Goal: Transaction & Acquisition: Purchase product/service

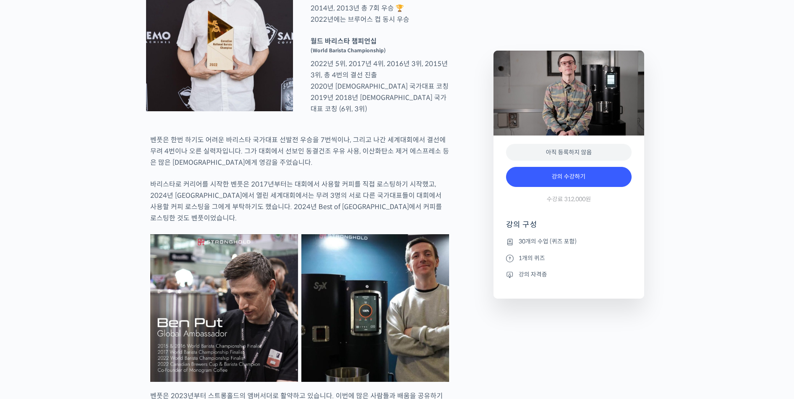
scroll to position [376, 0]
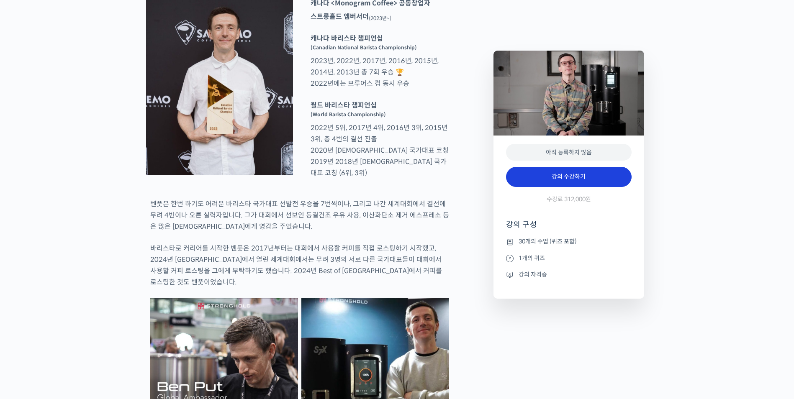
type input "[EMAIL_ADDRESS][DOMAIN_NAME]"
click at [618, 169] on link "강의 수강하기" at bounding box center [568, 177] width 125 height 20
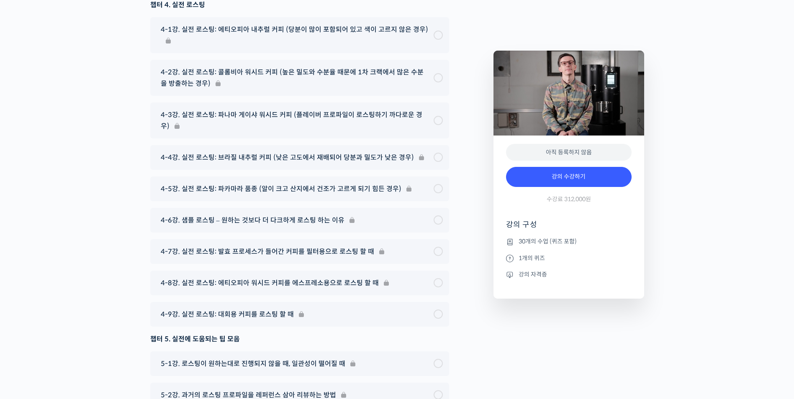
scroll to position [4858, 0]
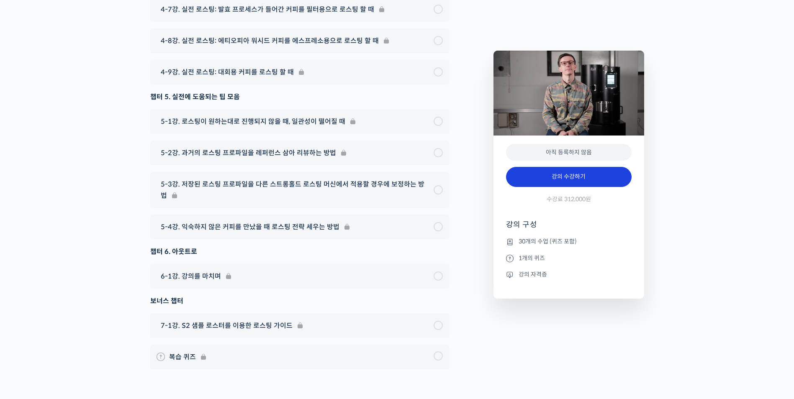
click at [585, 176] on link "강의 수강하기" at bounding box center [568, 177] width 125 height 20
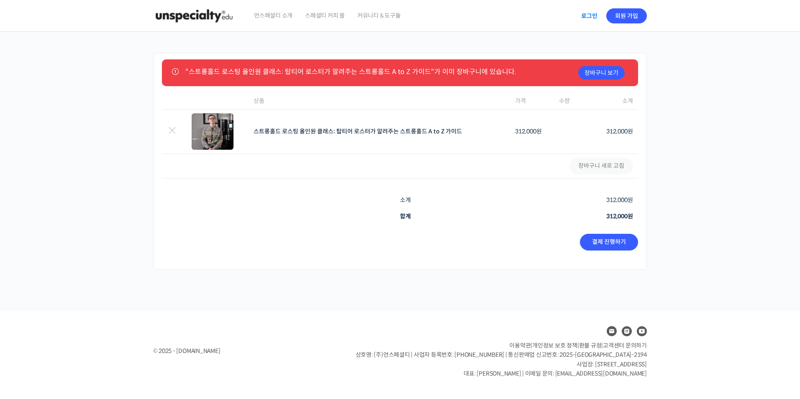
click at [587, 13] on link "로그인" at bounding box center [589, 15] width 26 height 19
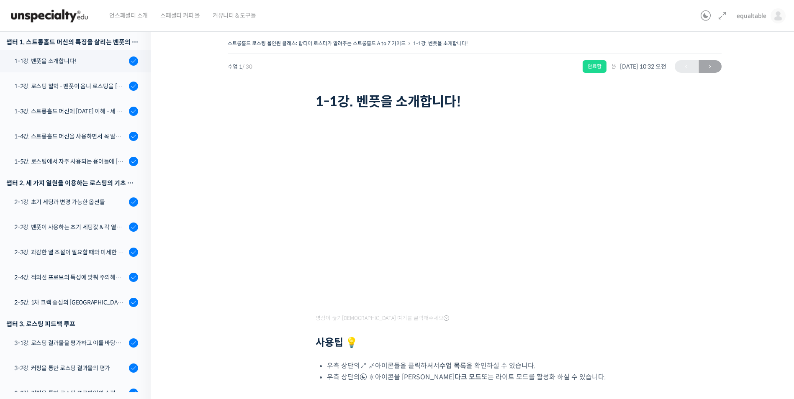
scroll to position [120, 0]
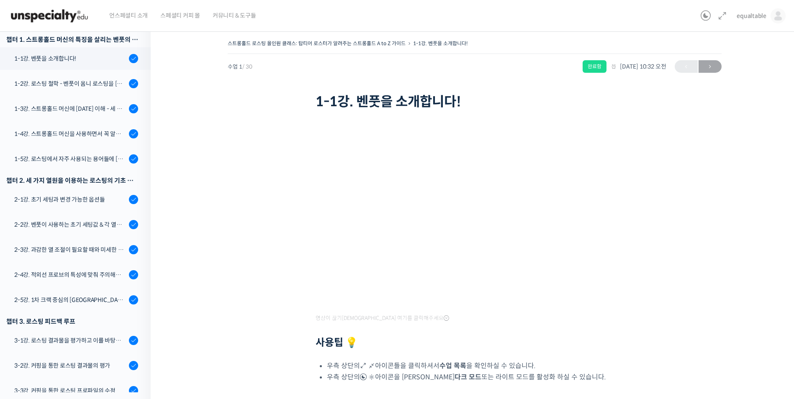
click at [689, 238] on div "스트롱홀드 로스팅 올인원 클래스: 탑티어 로스터가 알려주는 스트롱홀드 A to Z 가이드 1-1강. 벤풋을 소개합니다! 완료함 수업 1 / 3…" at bounding box center [473, 230] width 563 height 384
click at [687, 226] on div "스트롱홀드 로스팅 올인원 클래스: 탑티어 로스터가 알려주는 스트롱홀드 A to Z 가이드 1-1강. 벤풋을 소개합니다! 완료함 수업 1 / 3…" at bounding box center [473, 230] width 563 height 384
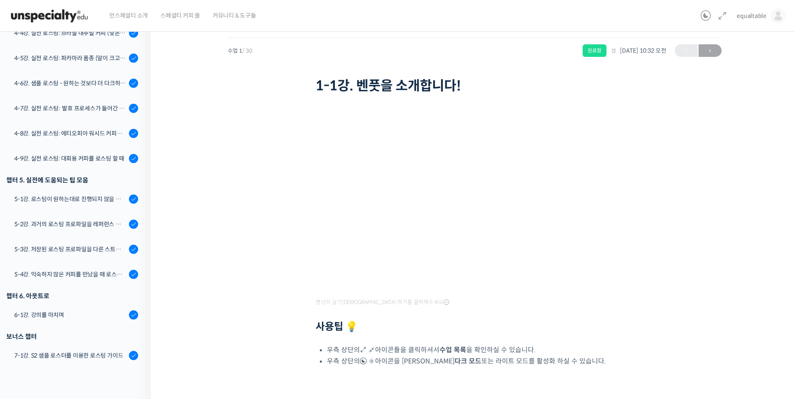
scroll to position [0, 0]
